Goal: Navigation & Orientation: Go to known website

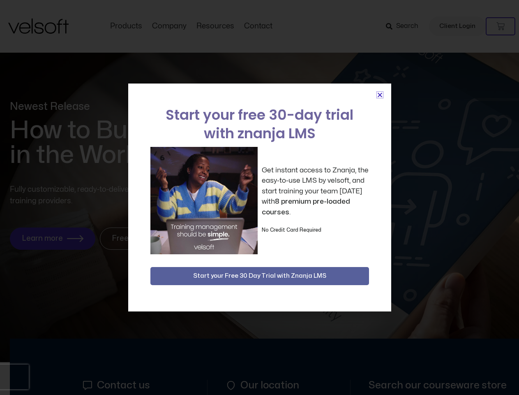
scroll to position [3716, 0]
